Goal: Information Seeking & Learning: Check status

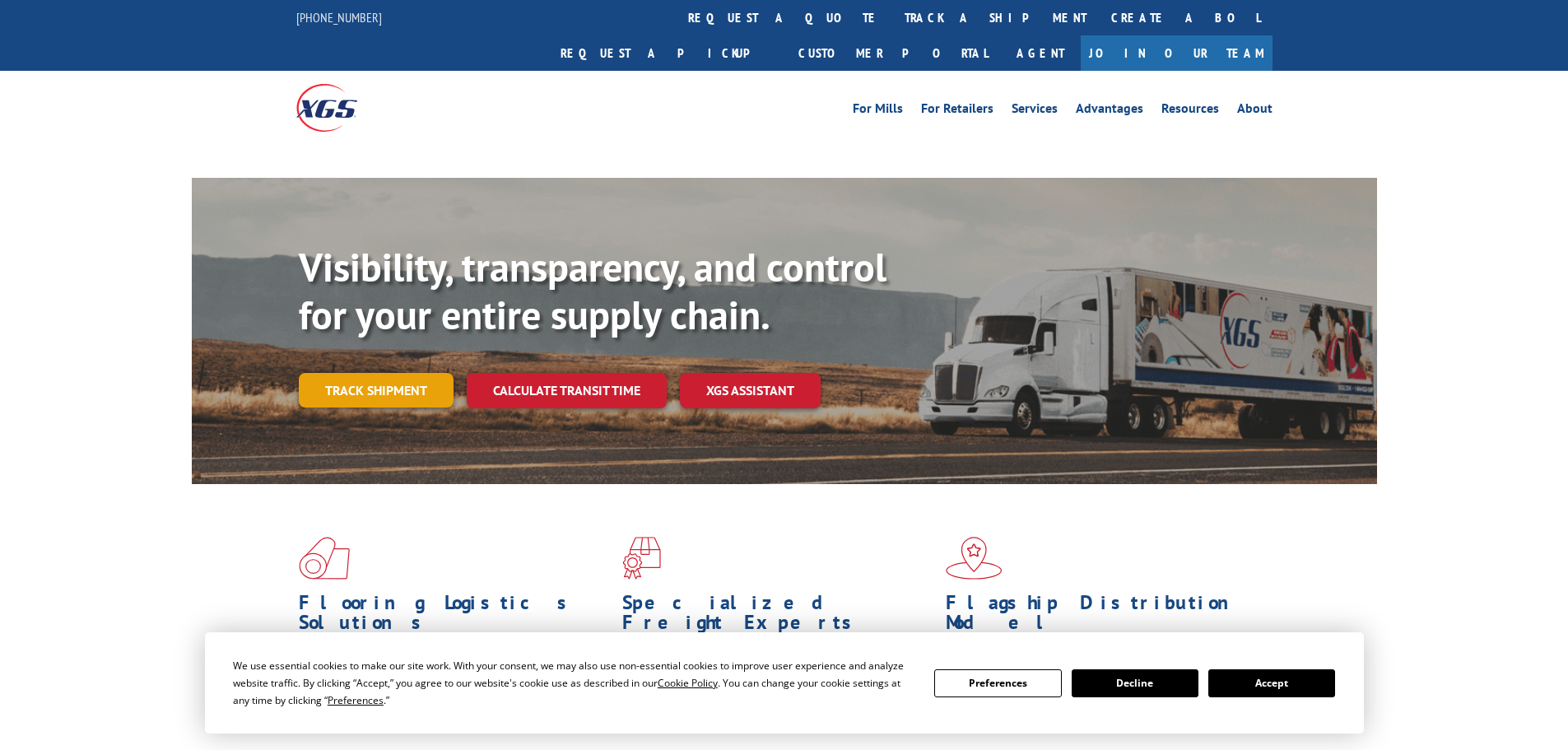
click at [358, 373] on link "Track shipment" at bounding box center [375, 390] width 155 height 34
click at [343, 373] on link "Track shipment" at bounding box center [375, 390] width 155 height 34
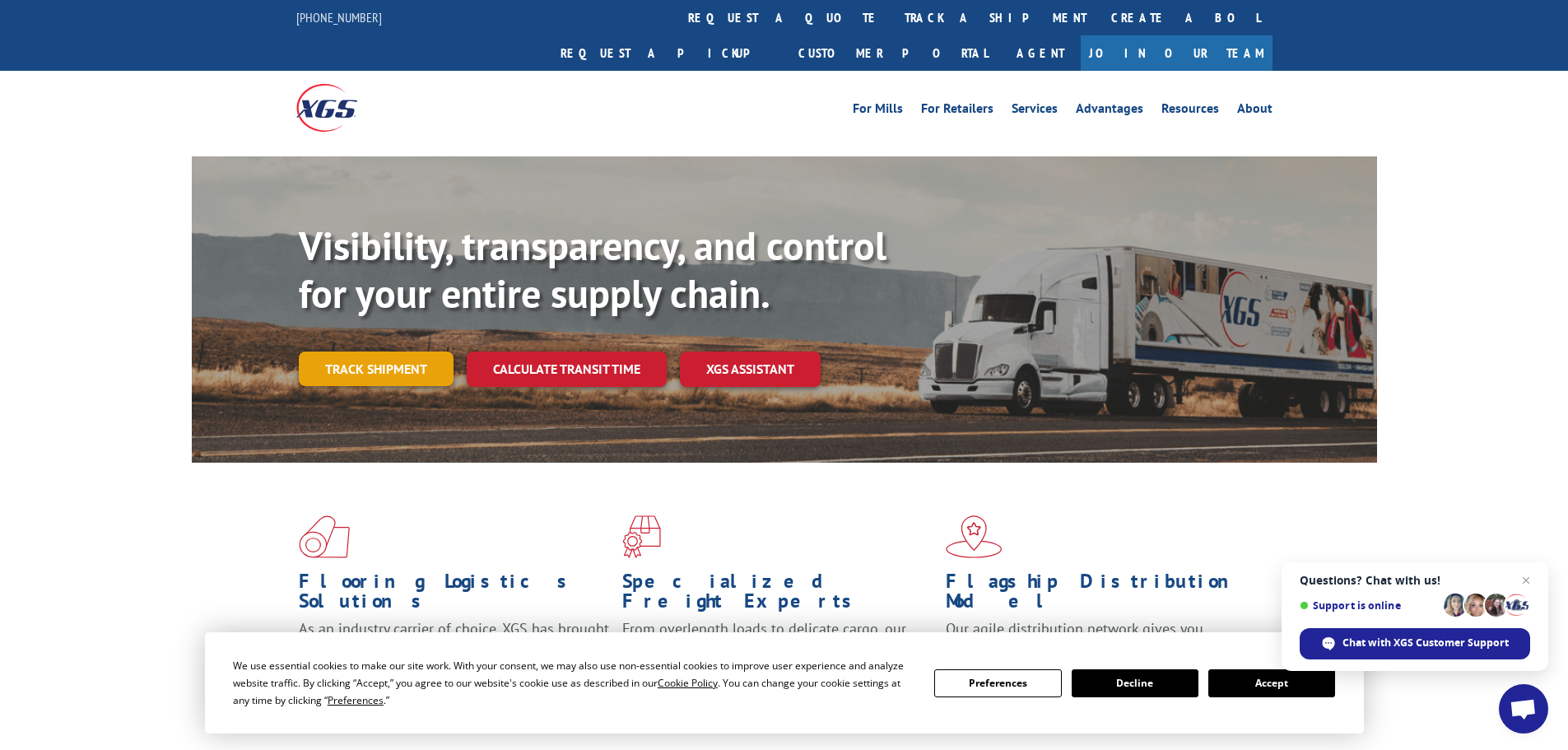
click at [414, 351] on link "Track shipment" at bounding box center [375, 368] width 155 height 34
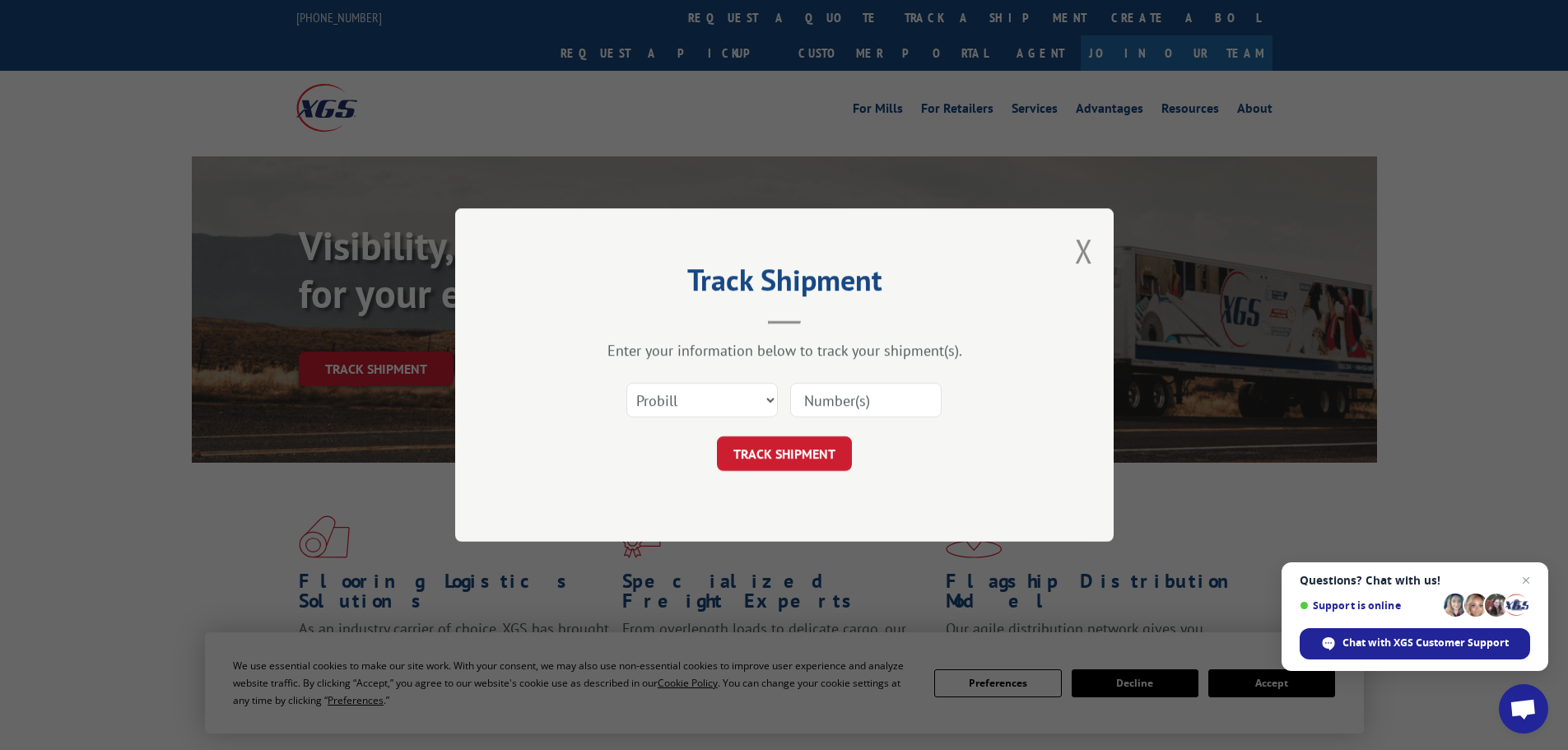
click at [851, 401] on input at bounding box center [866, 400] width 152 height 34
paste input "17639540"
type input "17639540"
click at [804, 449] on button "TRACK SHIPMENT" at bounding box center [784, 453] width 135 height 34
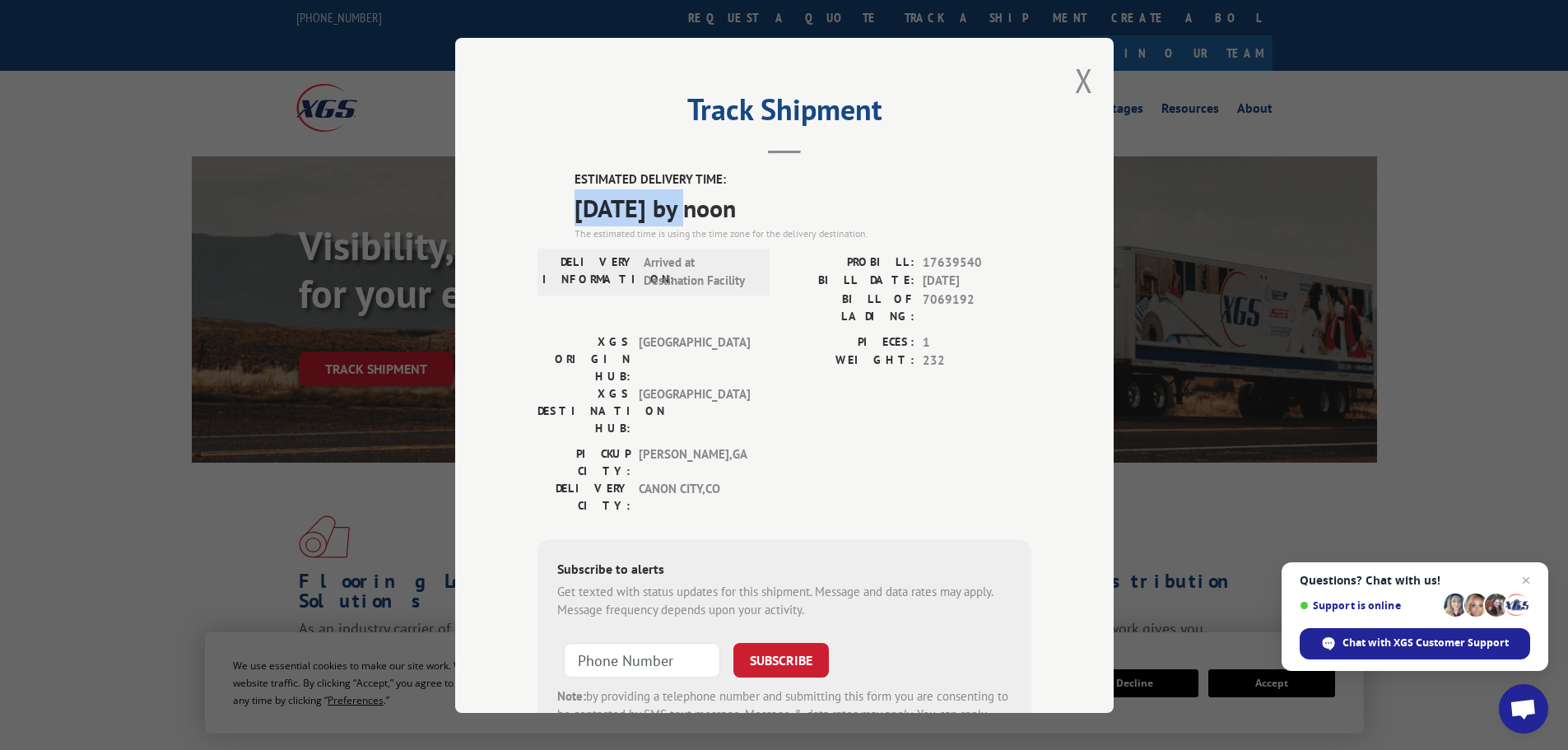
drag, startPoint x: 572, startPoint y: 200, endPoint x: 700, endPoint y: 225, distance: 130.4
click at [700, 225] on span "[DATE] by noon" at bounding box center [802, 207] width 457 height 37
copy span "[DATE]"
